Goal: Transaction & Acquisition: Subscribe to service/newsletter

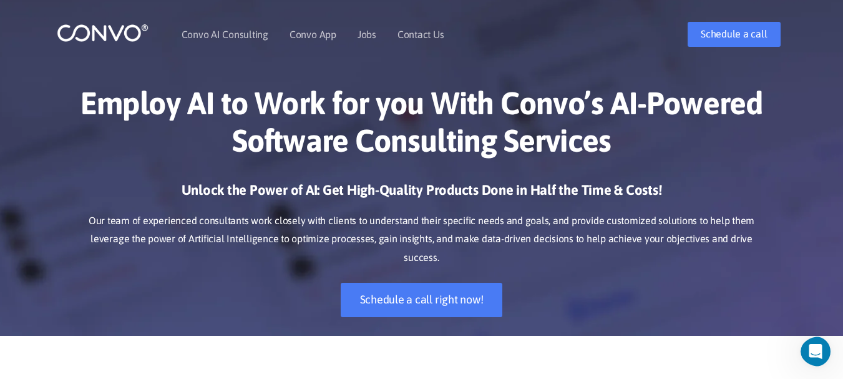
drag, startPoint x: 44, startPoint y: 98, endPoint x: 596, endPoint y: 305, distance: 589.1
click at [596, 305] on div "Unlock the Power of AI: Get High-Quality Products Done in Half the Time & Costs…" at bounding box center [421, 258] width 692 height 155
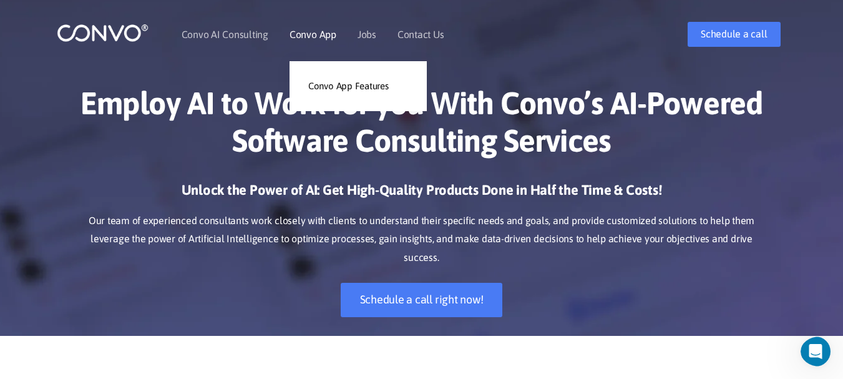
click at [316, 30] on link "Convo App" at bounding box center [312, 34] width 47 height 10
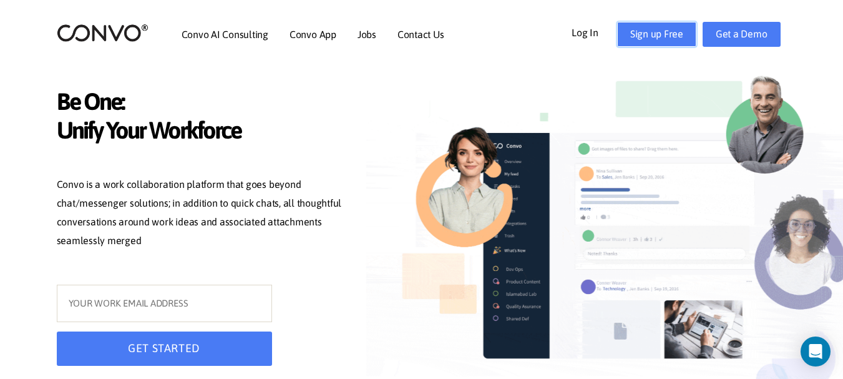
click at [663, 34] on link "Sign up Free" at bounding box center [656, 34] width 79 height 25
